Goal: Transaction & Acquisition: Book appointment/travel/reservation

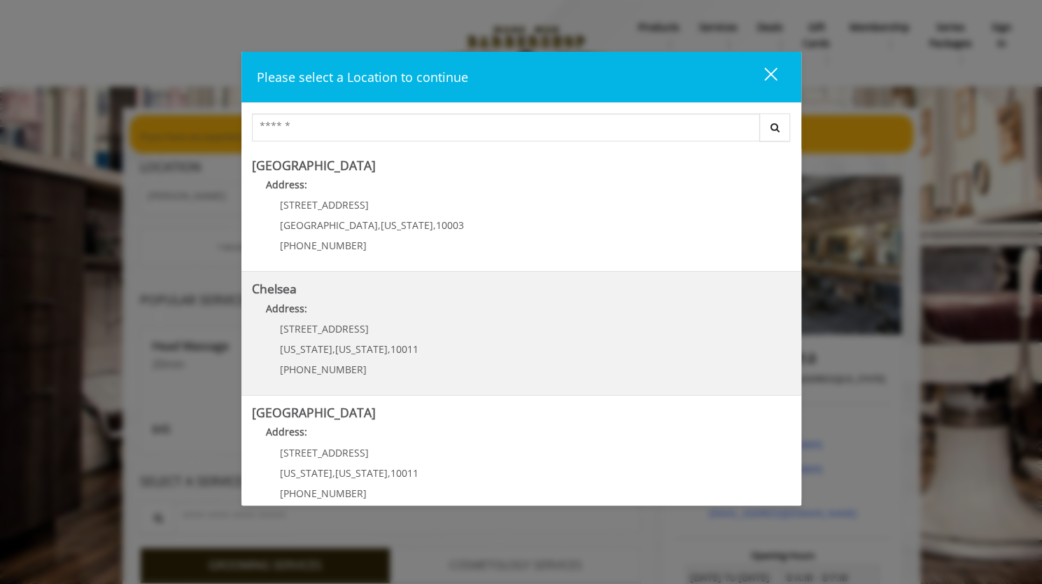
click at [551, 346] on link "Chelsea Address: [STREET_ADDRESS][US_STATE][US_STATE] (917) 639-3902" at bounding box center [521, 333] width 539 height 102
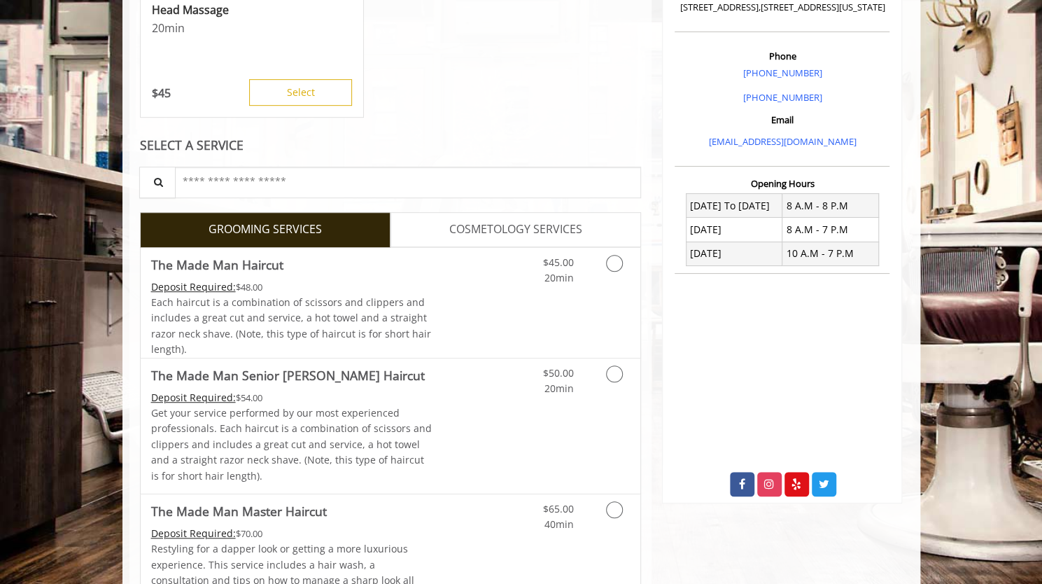
scroll to position [372, 0]
click at [509, 408] on link "Discounted Price" at bounding box center [473, 425] width 83 height 135
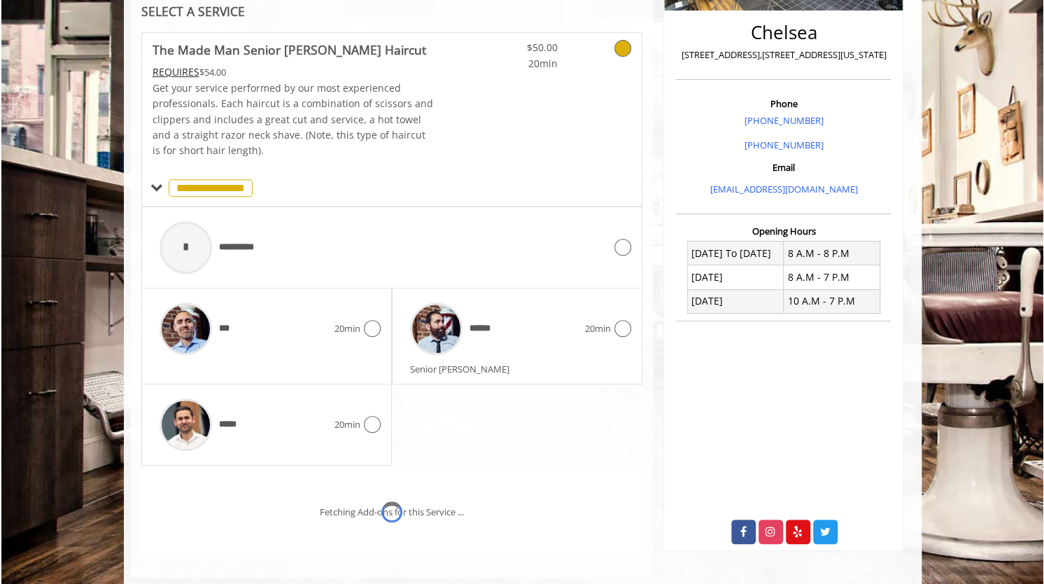
scroll to position [407, 0]
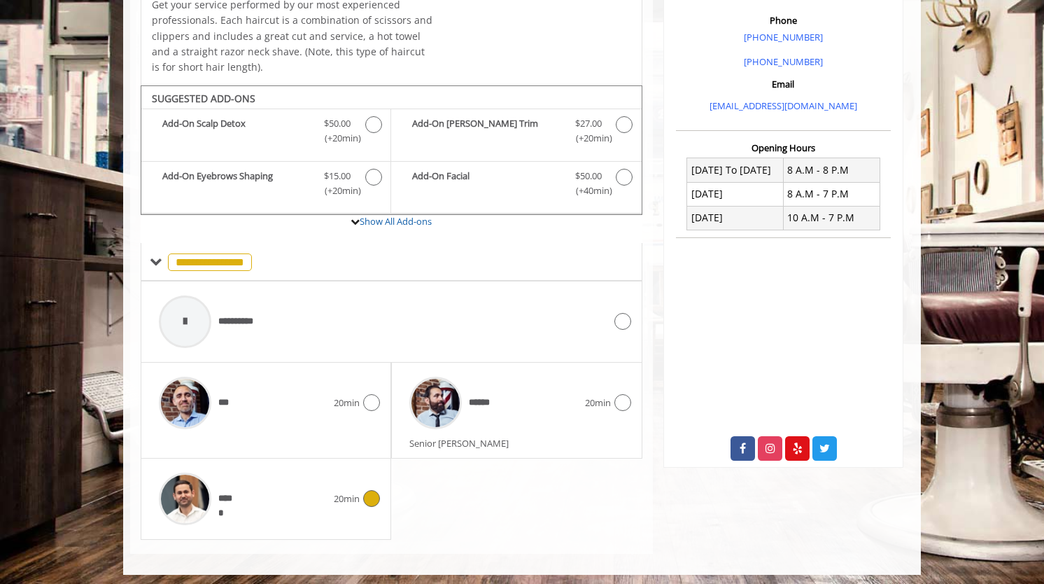
click at [372, 493] on icon at bounding box center [371, 498] width 17 height 17
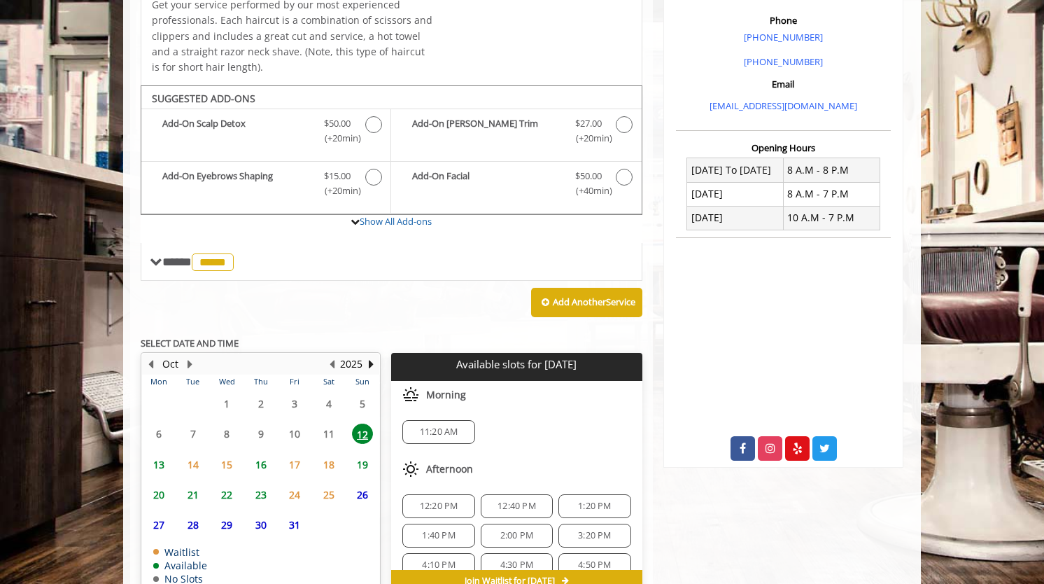
click at [153, 460] on span "13" at bounding box center [158, 464] width 21 height 20
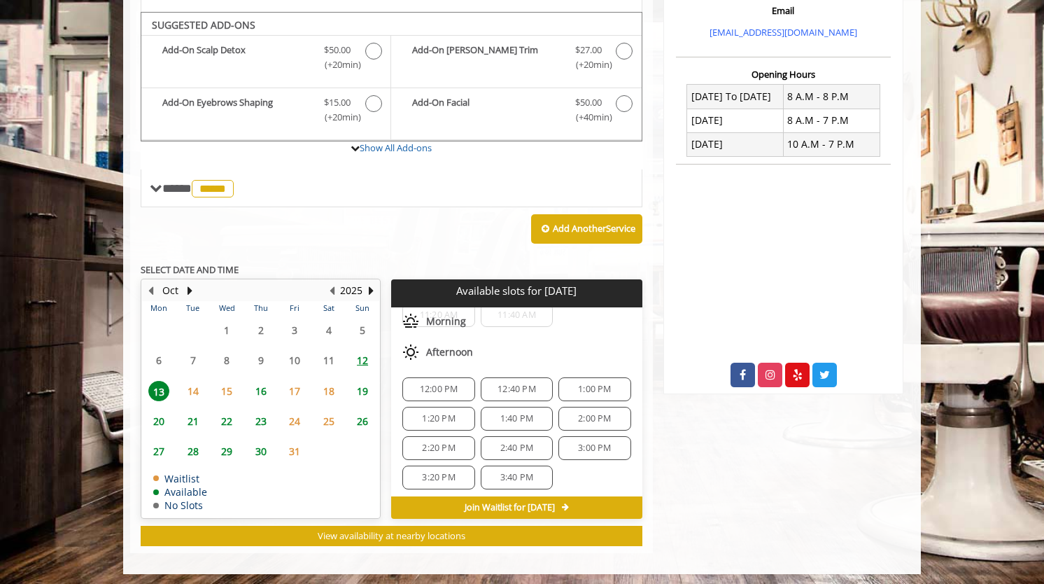
scroll to position [0, 0]
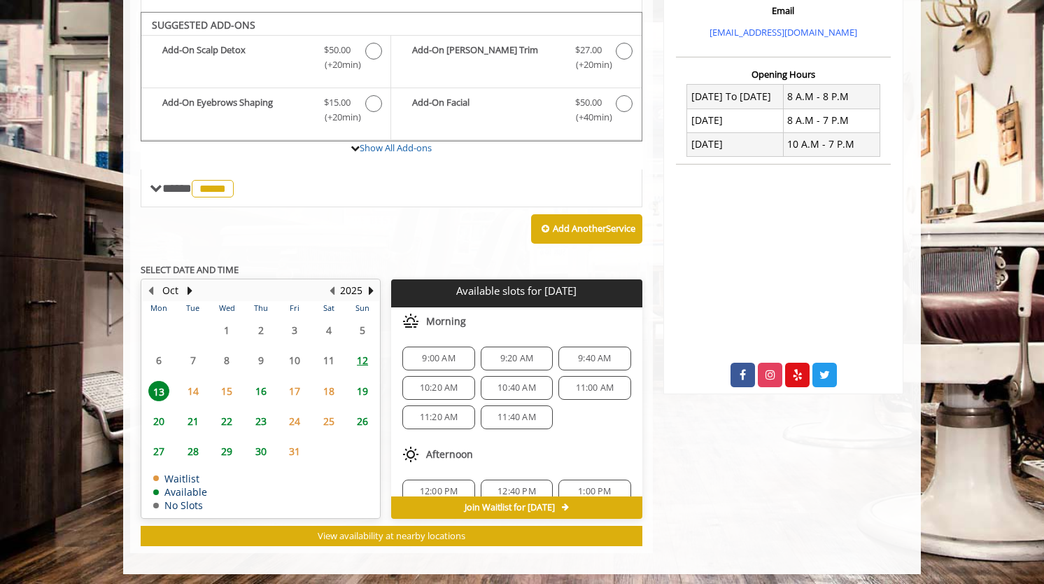
click at [193, 383] on span "14" at bounding box center [193, 391] width 21 height 20
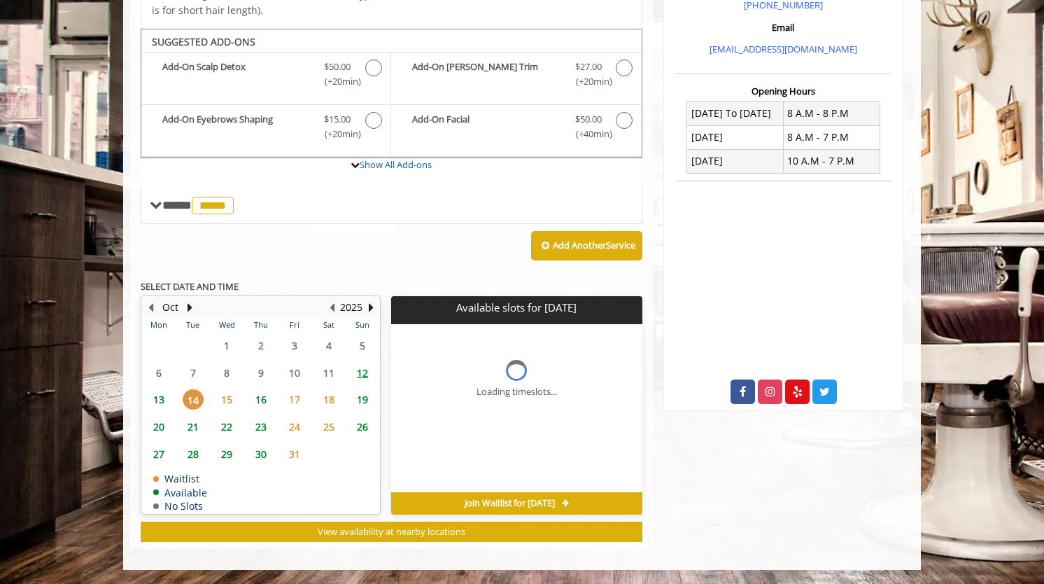
scroll to position [460, 0]
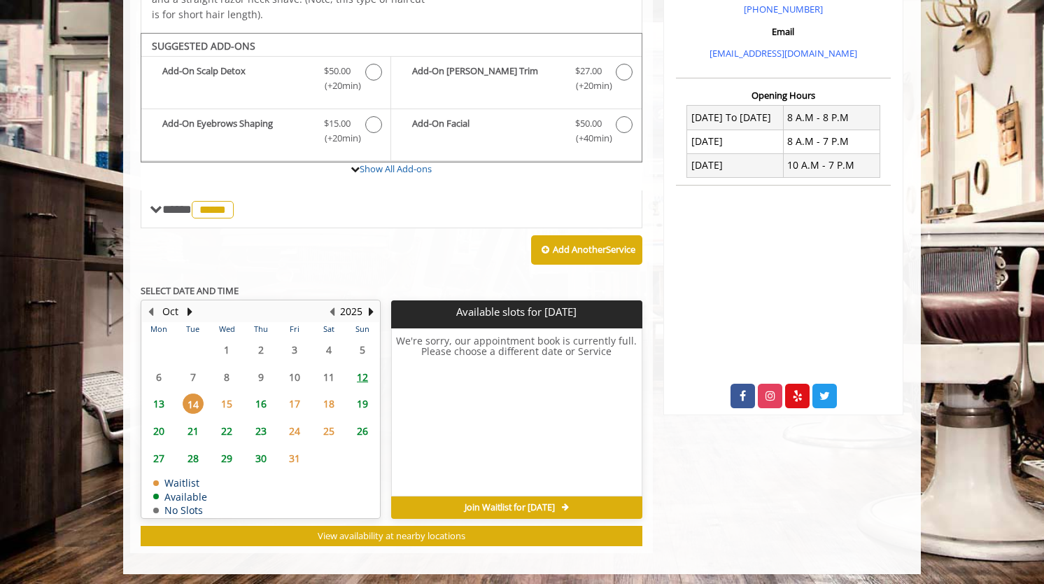
click at [257, 400] on span "16" at bounding box center [261, 403] width 21 height 20
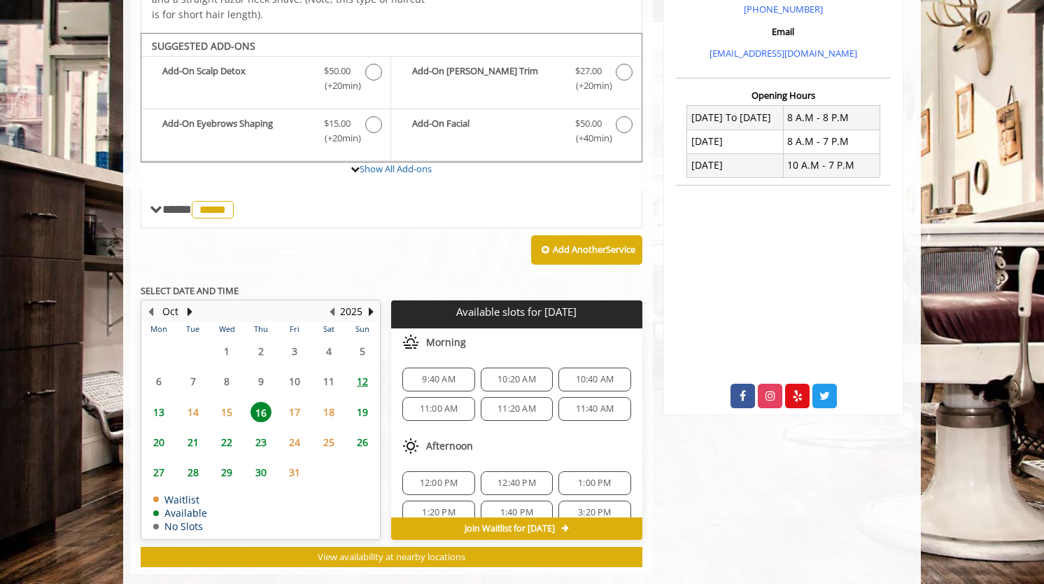
scroll to position [481, 0]
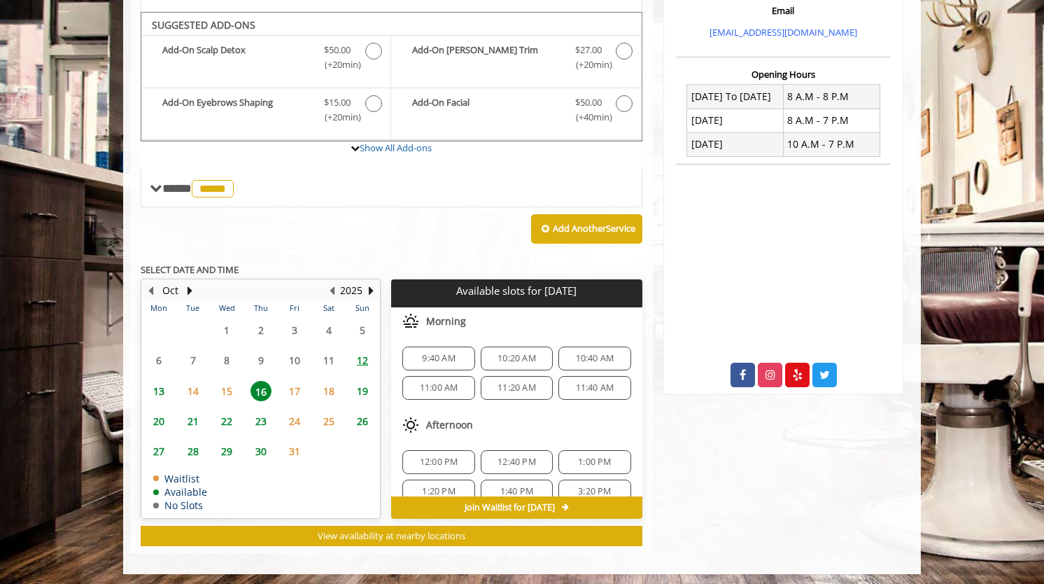
click at [363, 357] on span "12" at bounding box center [362, 360] width 21 height 20
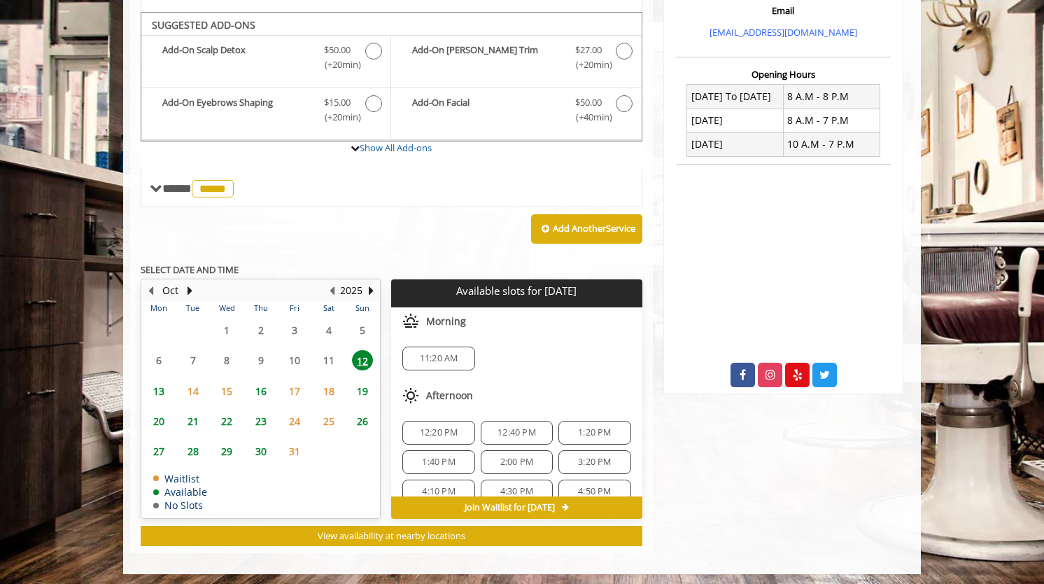
click at [155, 388] on span "13" at bounding box center [158, 391] width 21 height 20
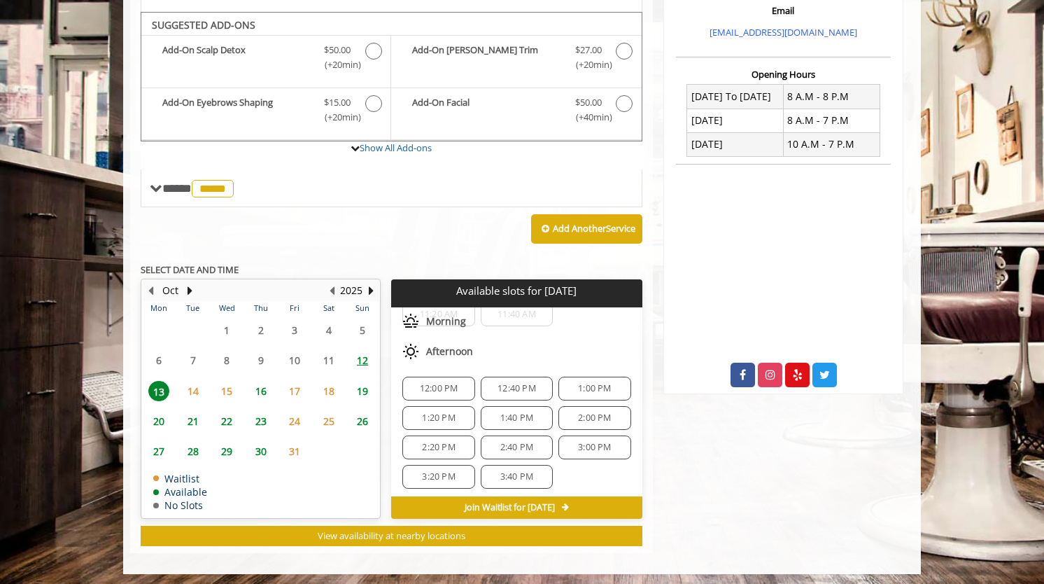
scroll to position [465, 0]
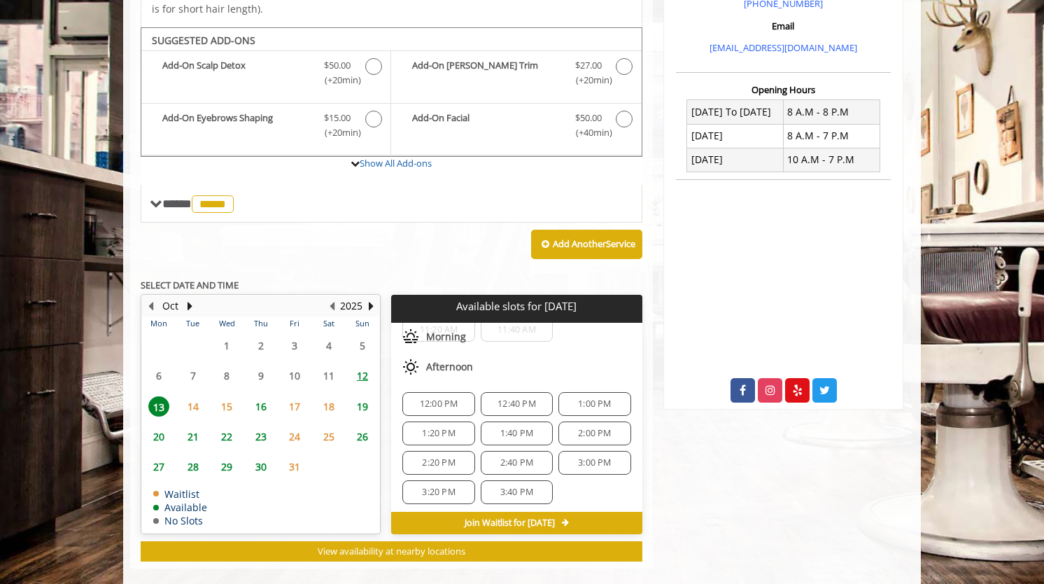
click at [255, 407] on span "16" at bounding box center [261, 406] width 21 height 20
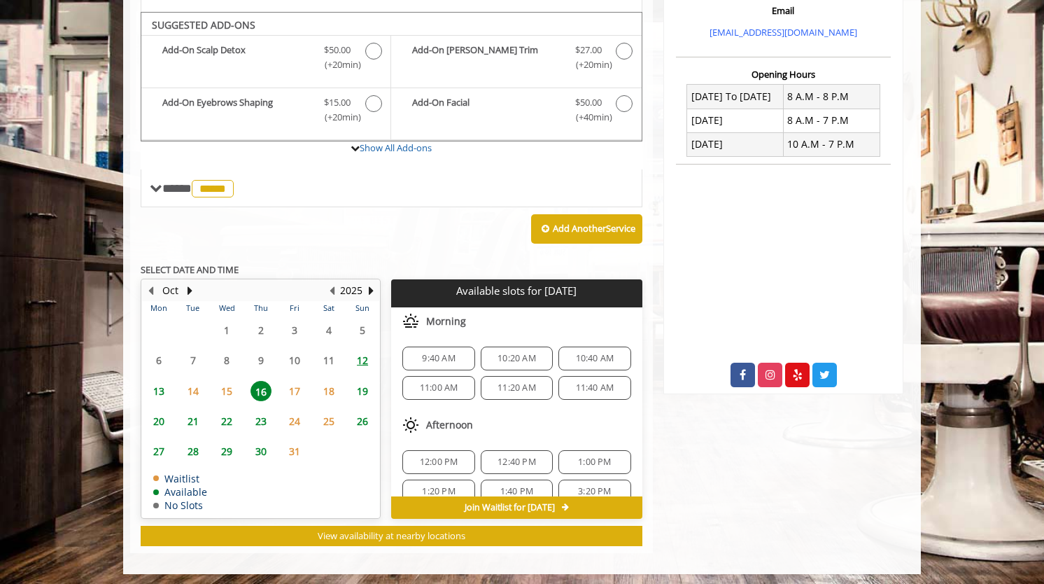
scroll to position [206, 0]
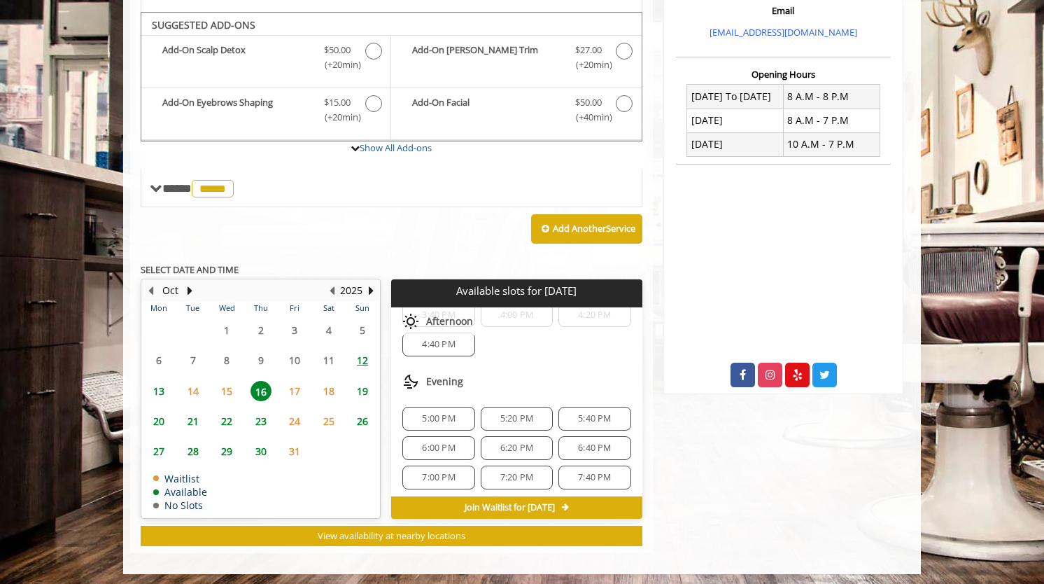
click at [435, 442] on span "6:00 PM" at bounding box center [438, 447] width 33 height 11
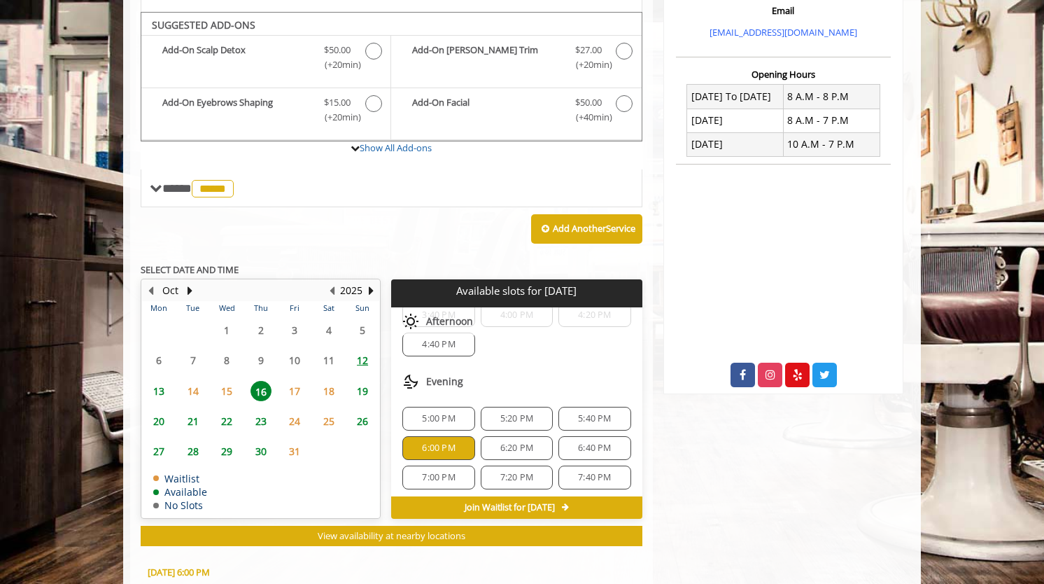
scroll to position [732, 0]
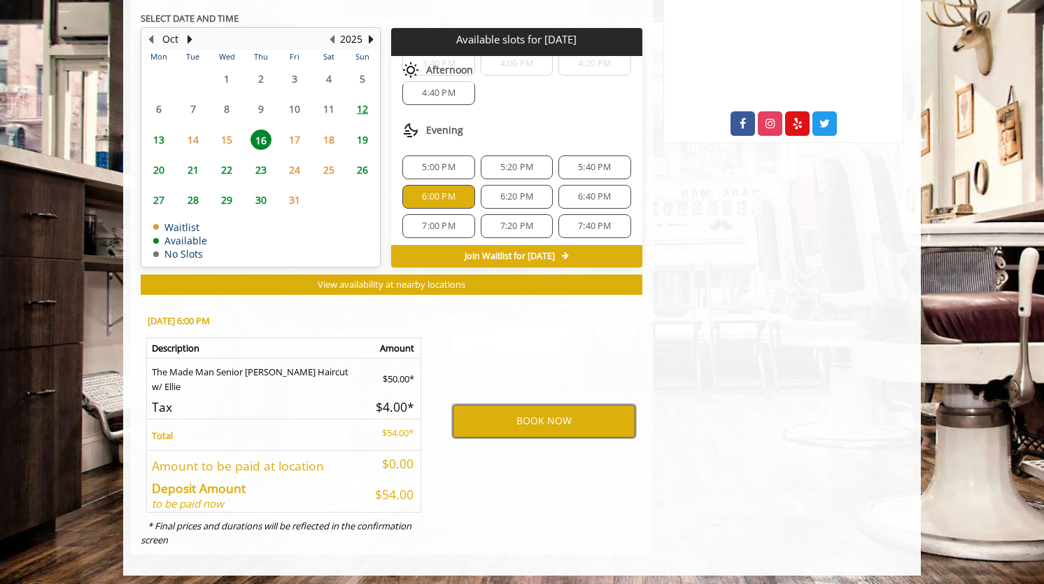
click at [544, 421] on button "BOOK NOW" at bounding box center [544, 420] width 183 height 32
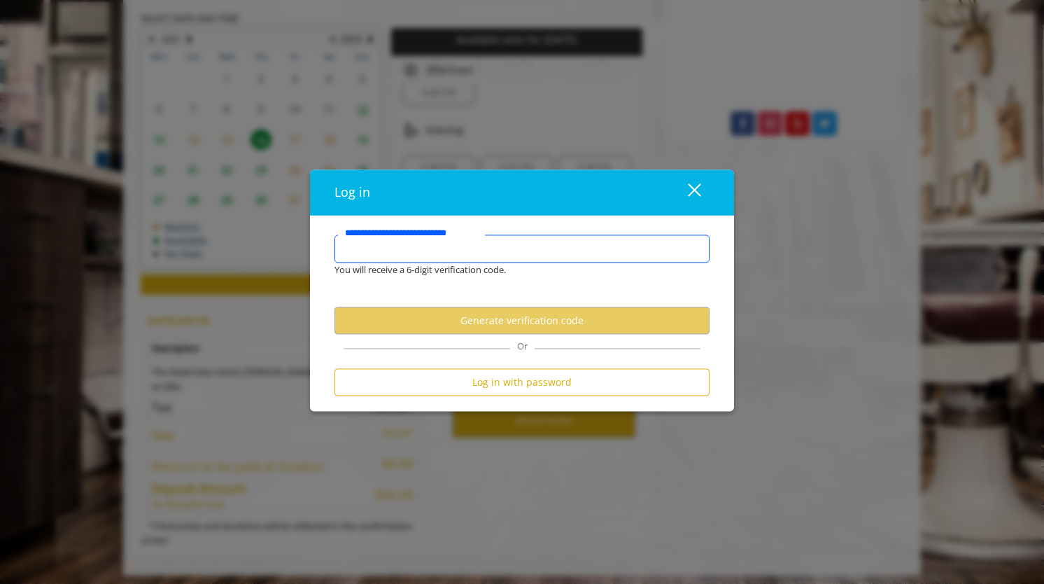
type input "**********"
click at [415, 250] on input "**********" at bounding box center [521, 249] width 375 height 28
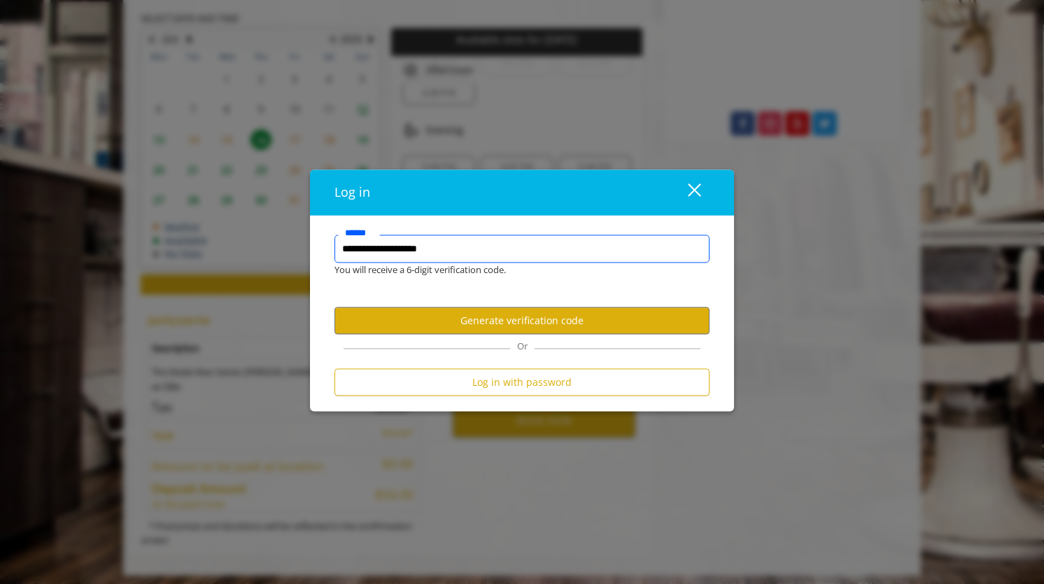
scroll to position [0, 0]
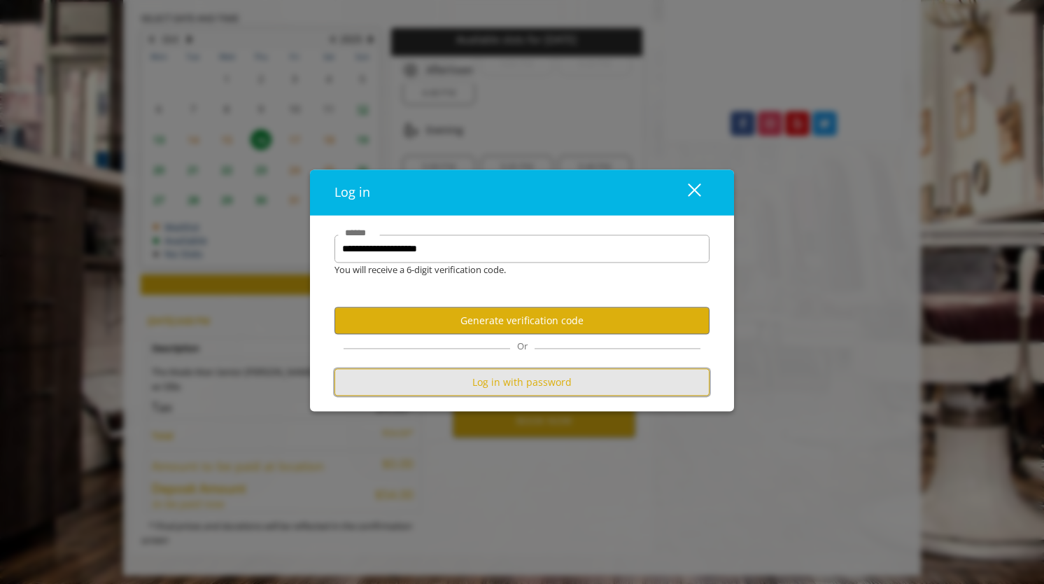
click at [493, 386] on button "Log in with password" at bounding box center [521, 382] width 375 height 27
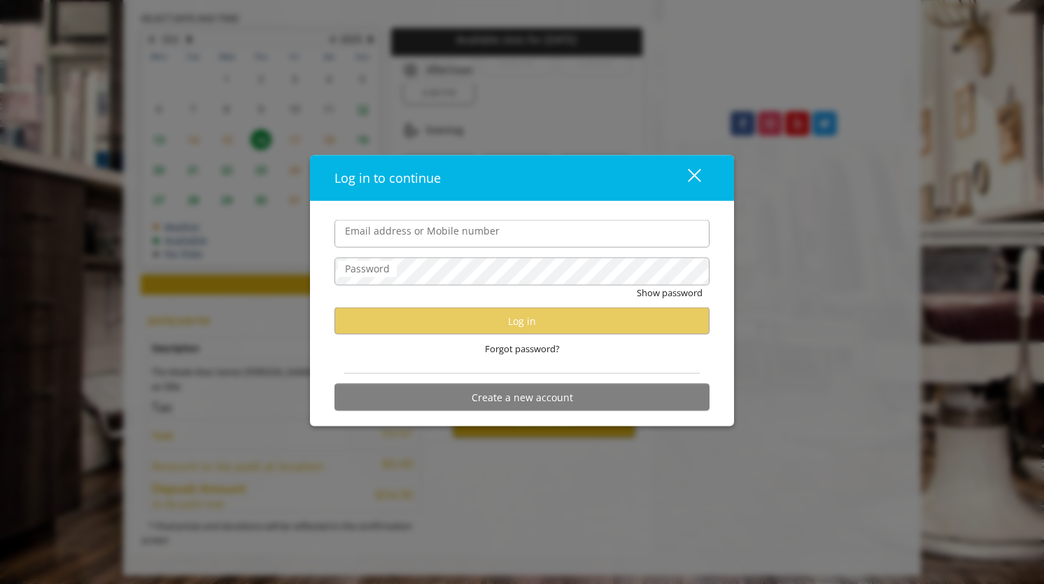
click at [390, 241] on input "Email address or Mobile number" at bounding box center [521, 234] width 375 height 28
type input "**********"
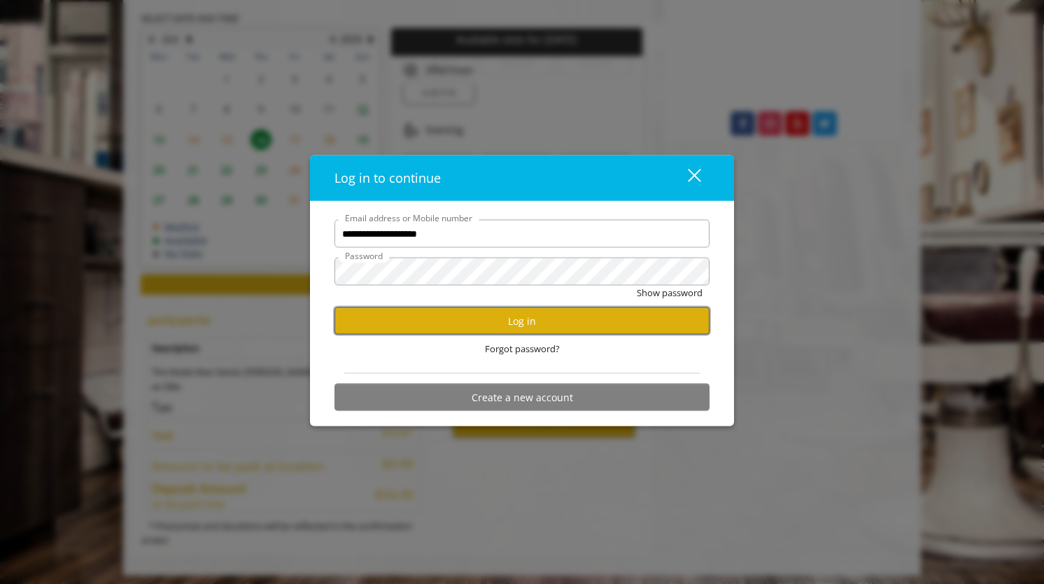
click at [452, 320] on button "Log in" at bounding box center [521, 320] width 375 height 27
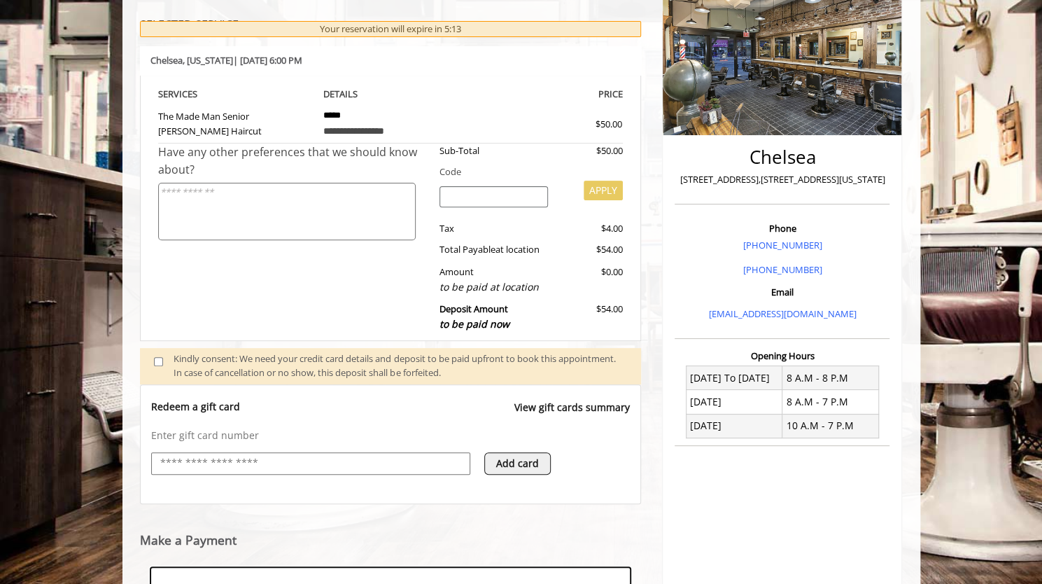
scroll to position [414, 0]
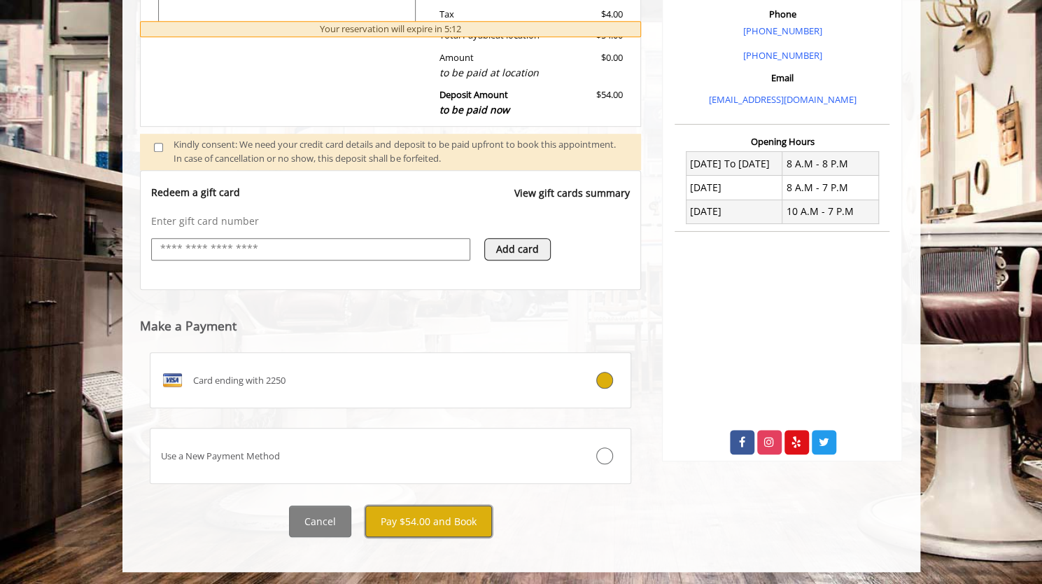
click at [404, 512] on button "Pay $54.00 and Book" at bounding box center [428, 520] width 127 height 31
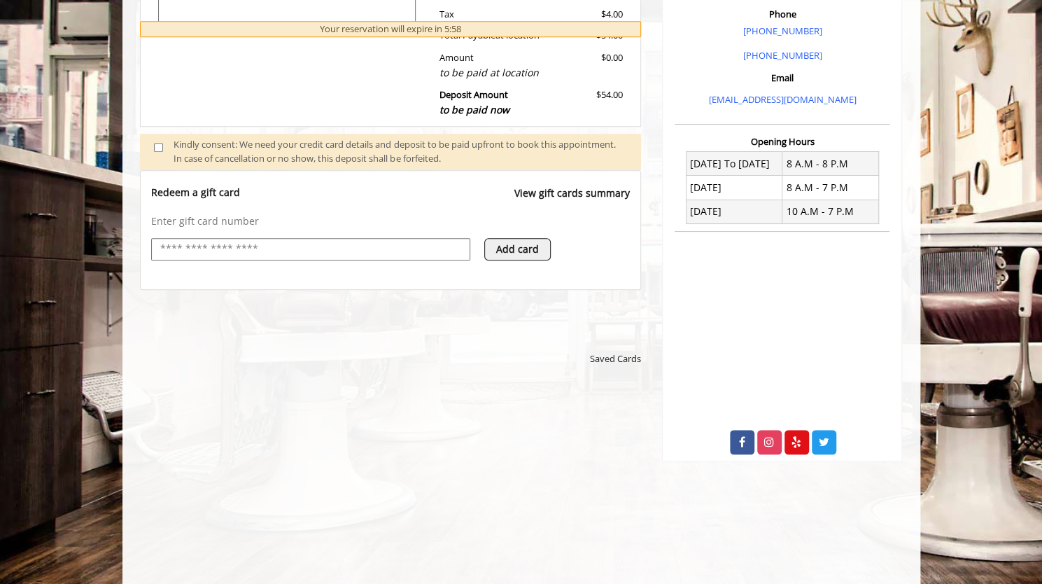
scroll to position [0, 0]
